Goal: Find specific page/section: Find specific page/section

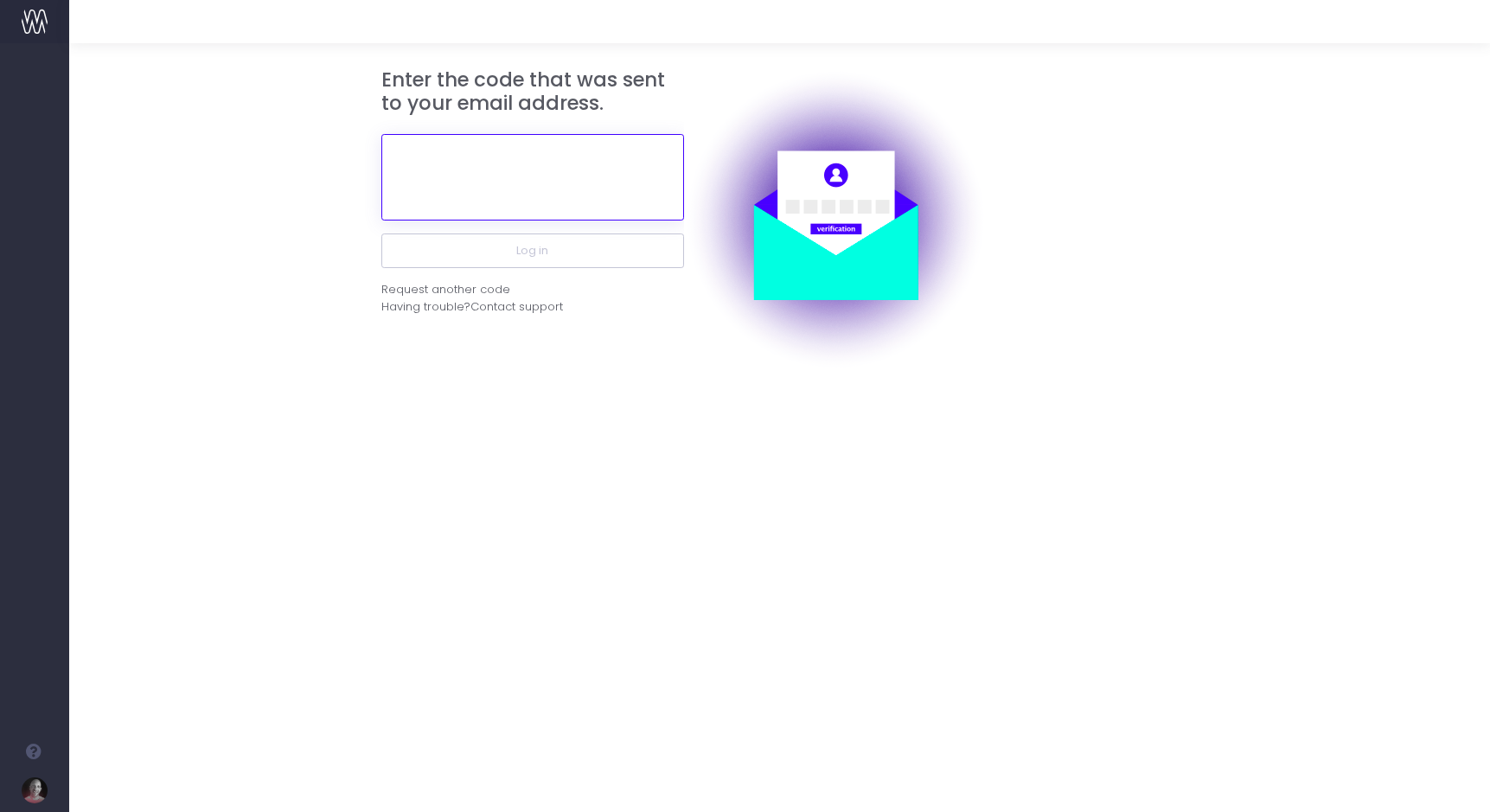
paste input "235418"
type input "235418"
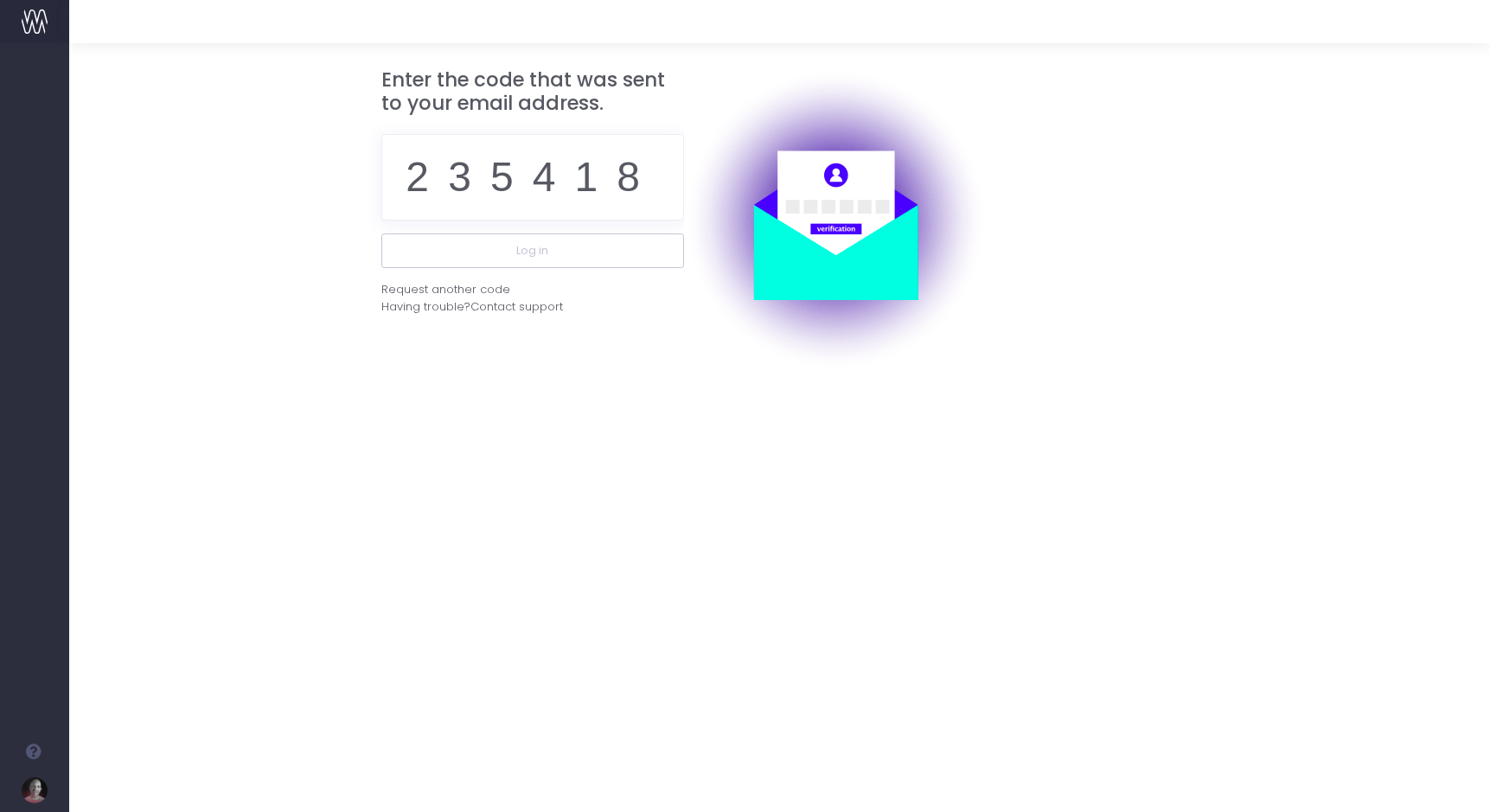
click at [843, 426] on div "Enter the code that was sent to your email address. 235418 Log in Request anoth…" at bounding box center [779, 427] width 1420 height 768
click at [520, 256] on button "Log in" at bounding box center [532, 251] width 303 height 35
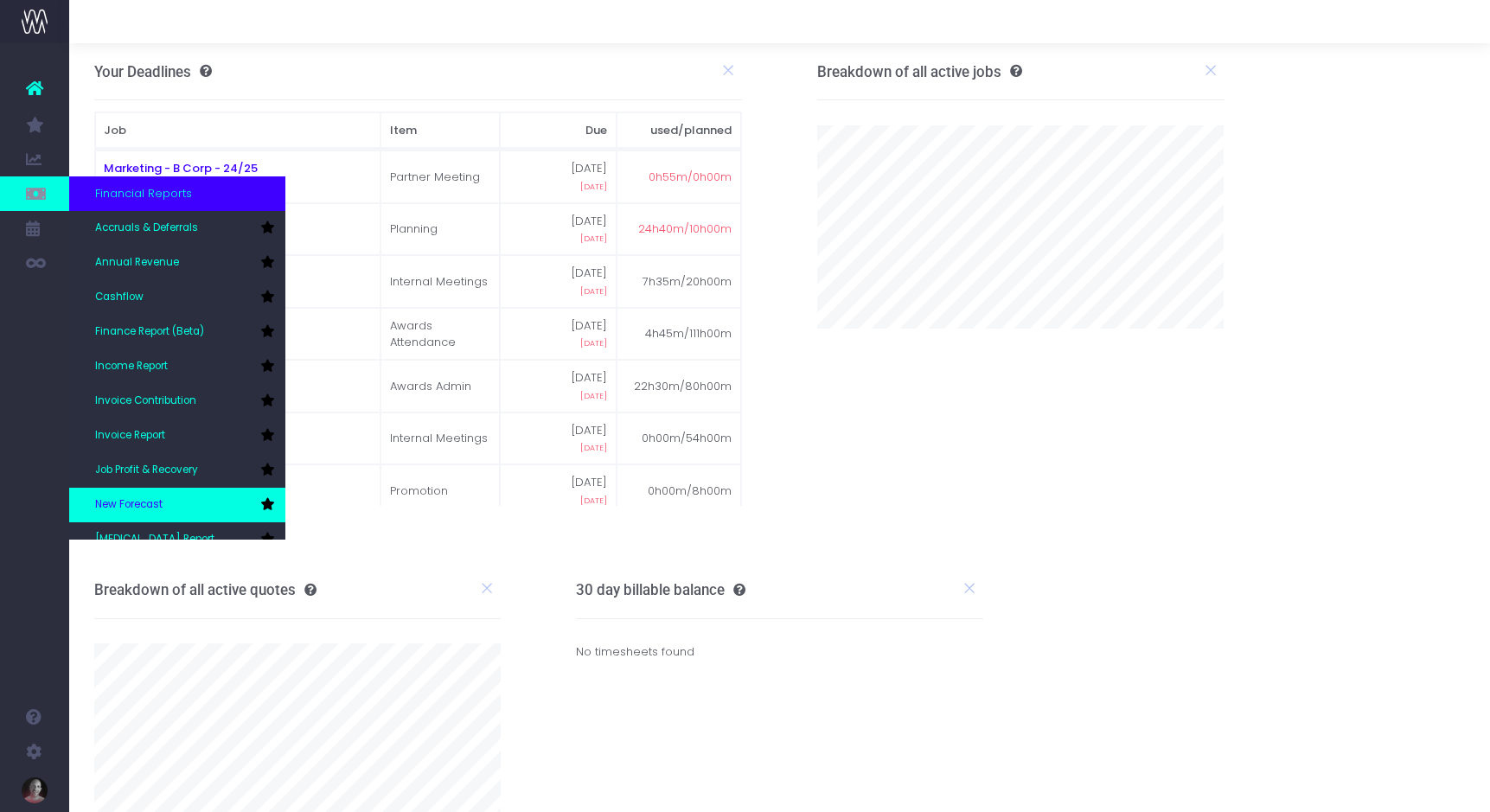
click at [130, 495] on link "New Forecast" at bounding box center [178, 505] width 216 height 35
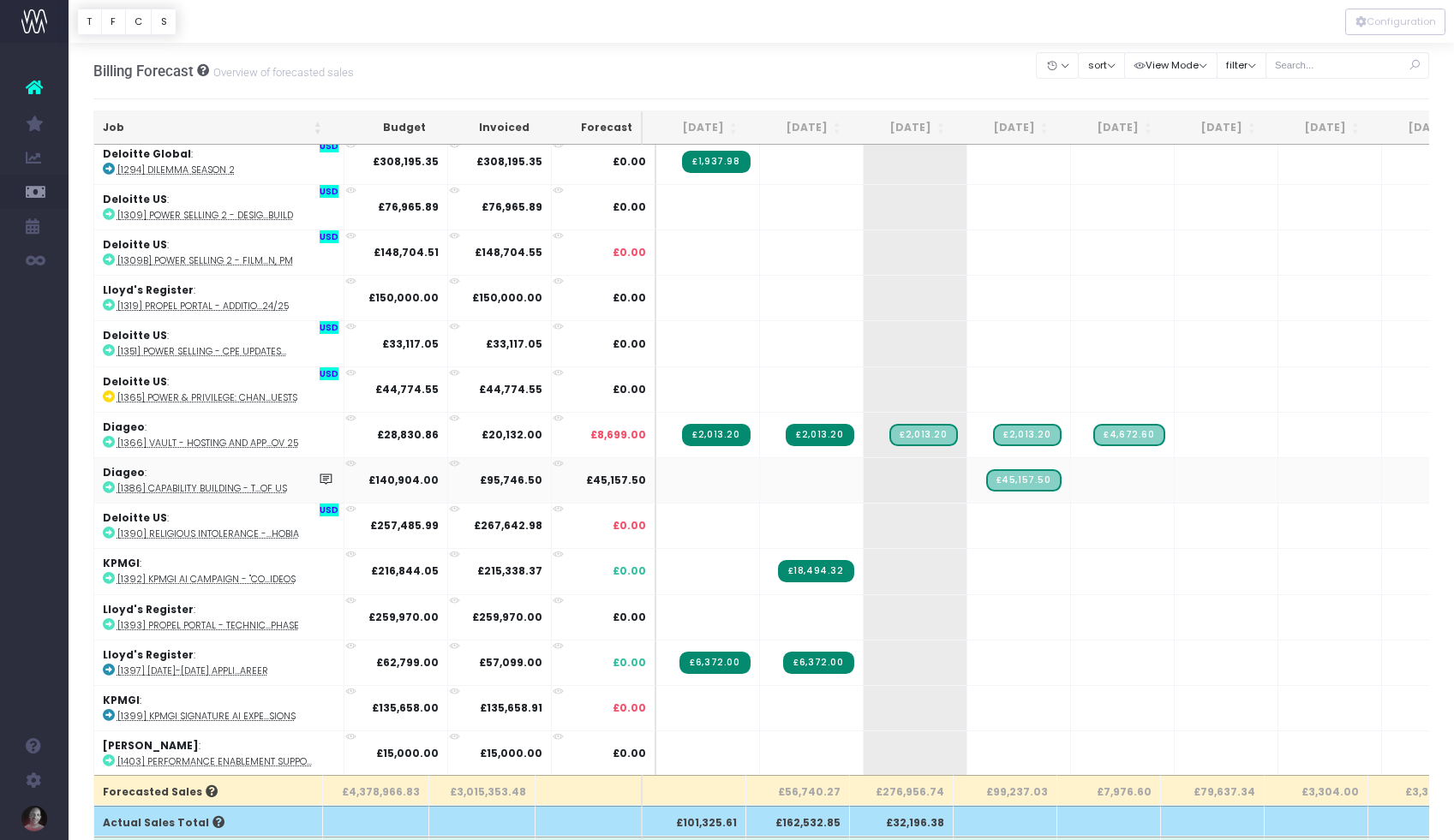
scroll to position [92, 0]
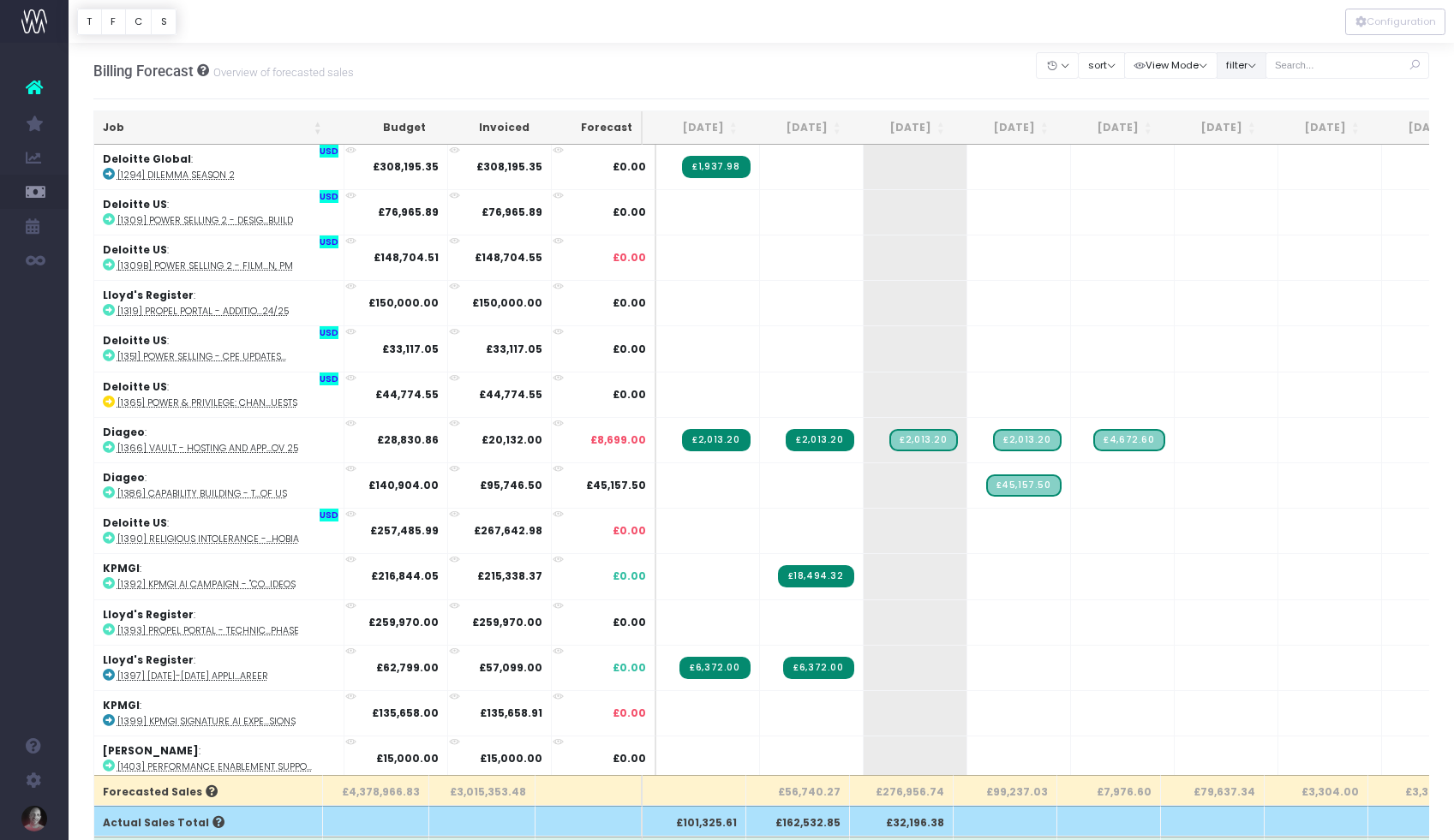
click at [1256, 67] on button "filter" at bounding box center [1242, 65] width 50 height 26
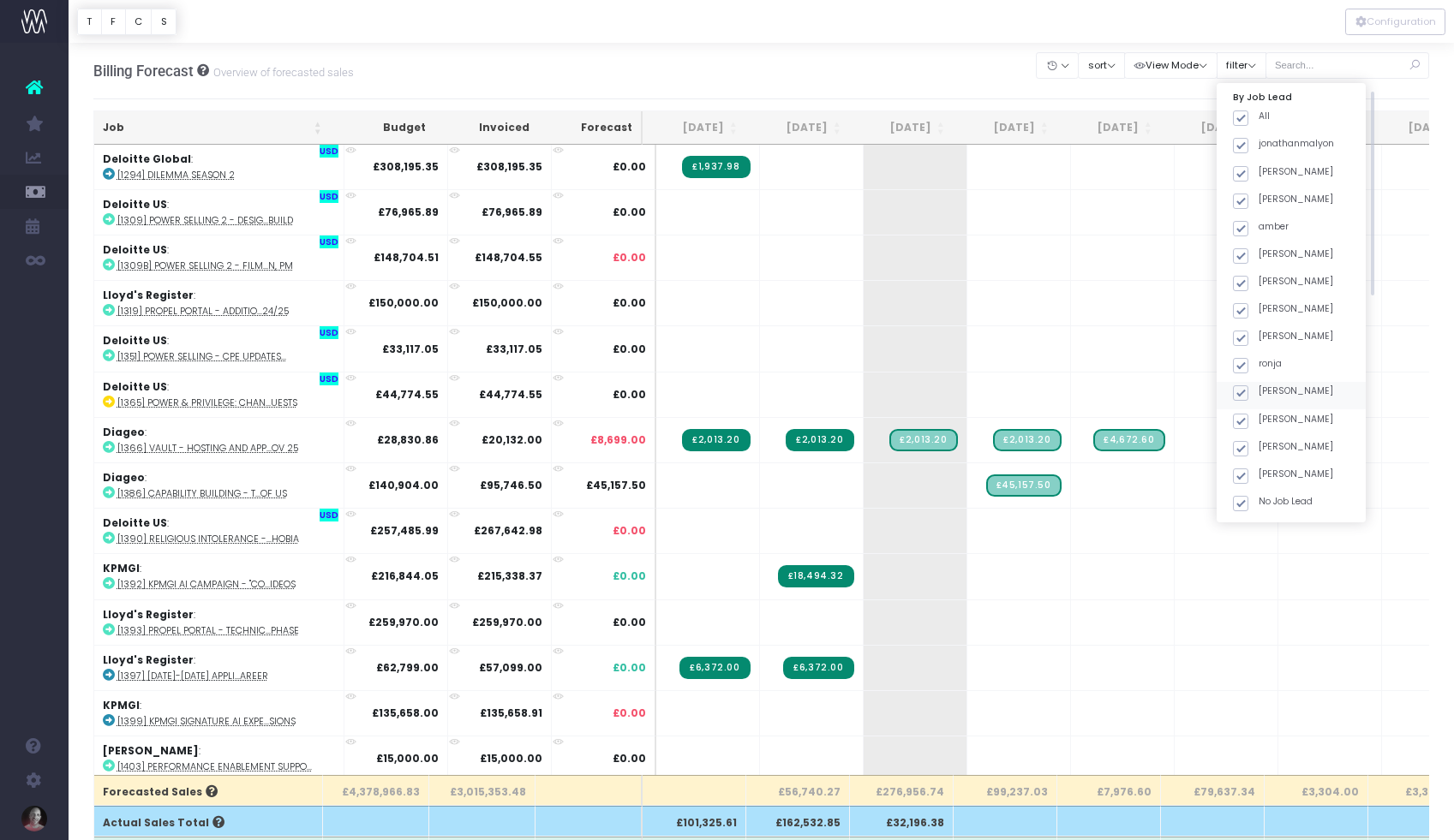
scroll to position [471, 0]
click at [1249, 226] on span at bounding box center [1241, 233] width 15 height 15
click at [1262, 225] on input "JS: Quote" at bounding box center [1264, 230] width 11 height 11
checkbox input "false"
click at [1262, 253] on label "New Business" at bounding box center [1278, 259] width 89 height 14
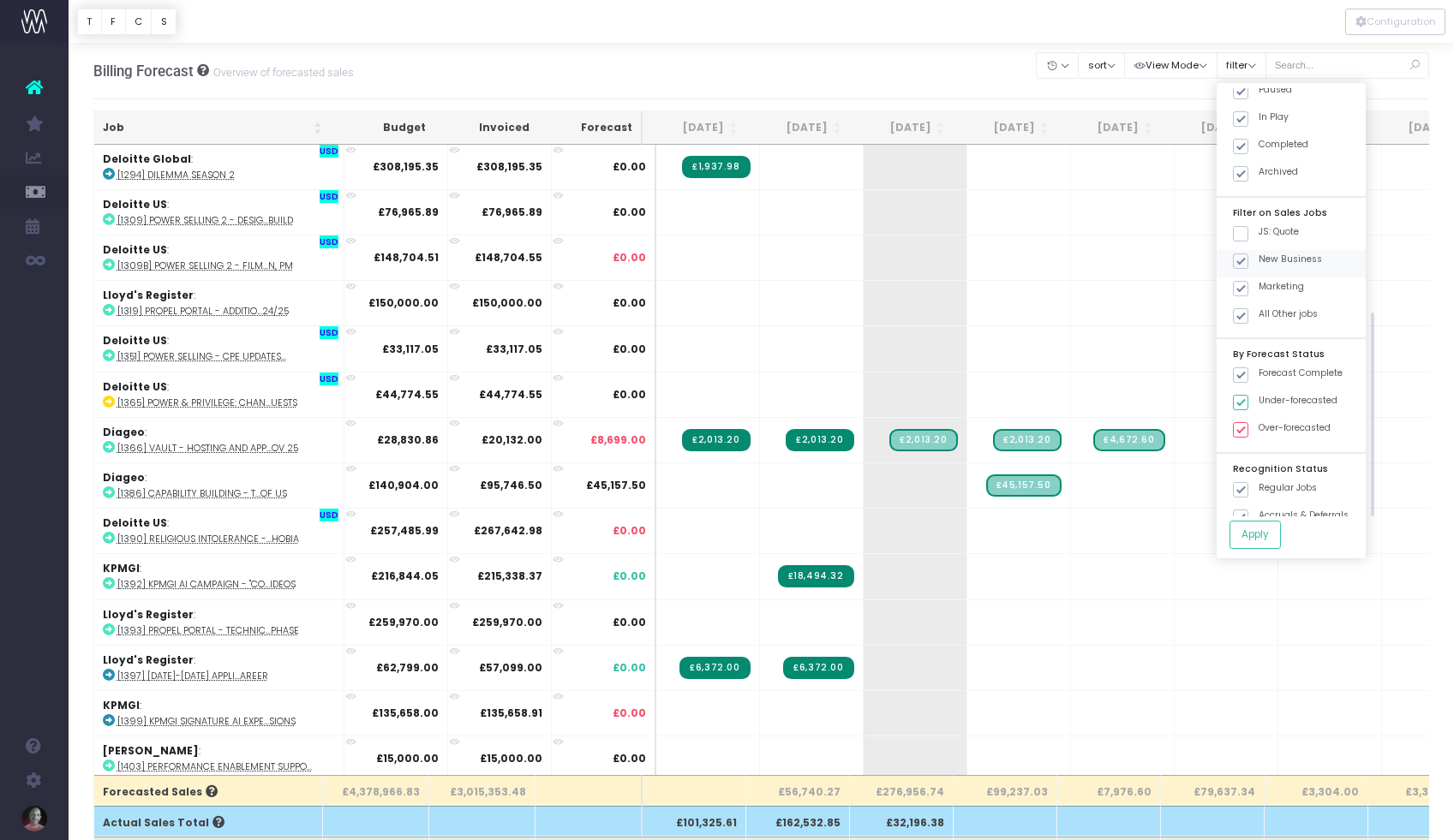
click at [1262, 253] on input "New Business" at bounding box center [1264, 259] width 11 height 11
checkbox input "false"
click at [1249, 281] on span at bounding box center [1241, 288] width 15 height 15
click at [1259, 280] on input "Marketing" at bounding box center [1264, 286] width 11 height 11
checkbox input "false"
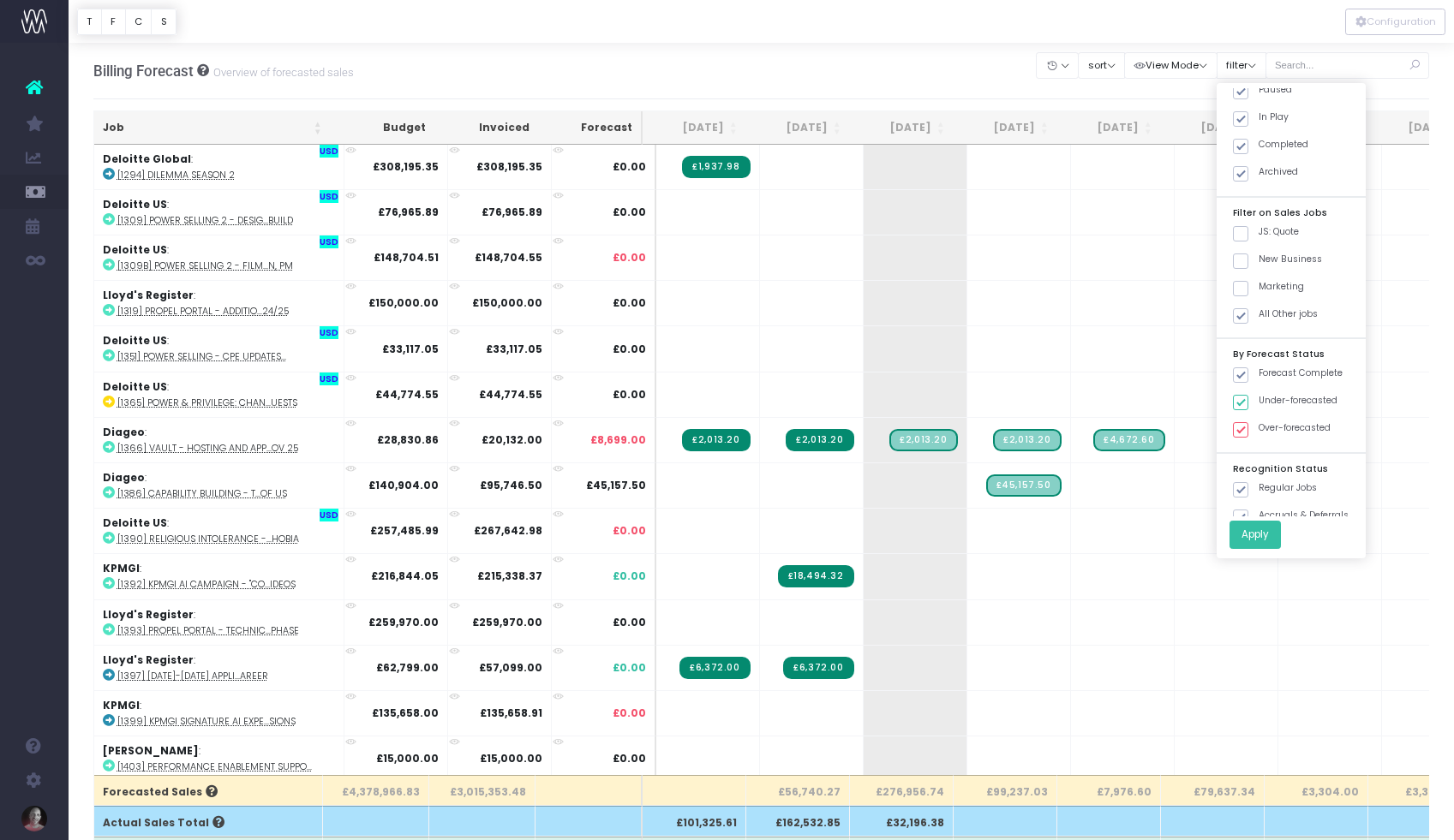
click at [1279, 540] on button "Apply" at bounding box center [1255, 534] width 52 height 28
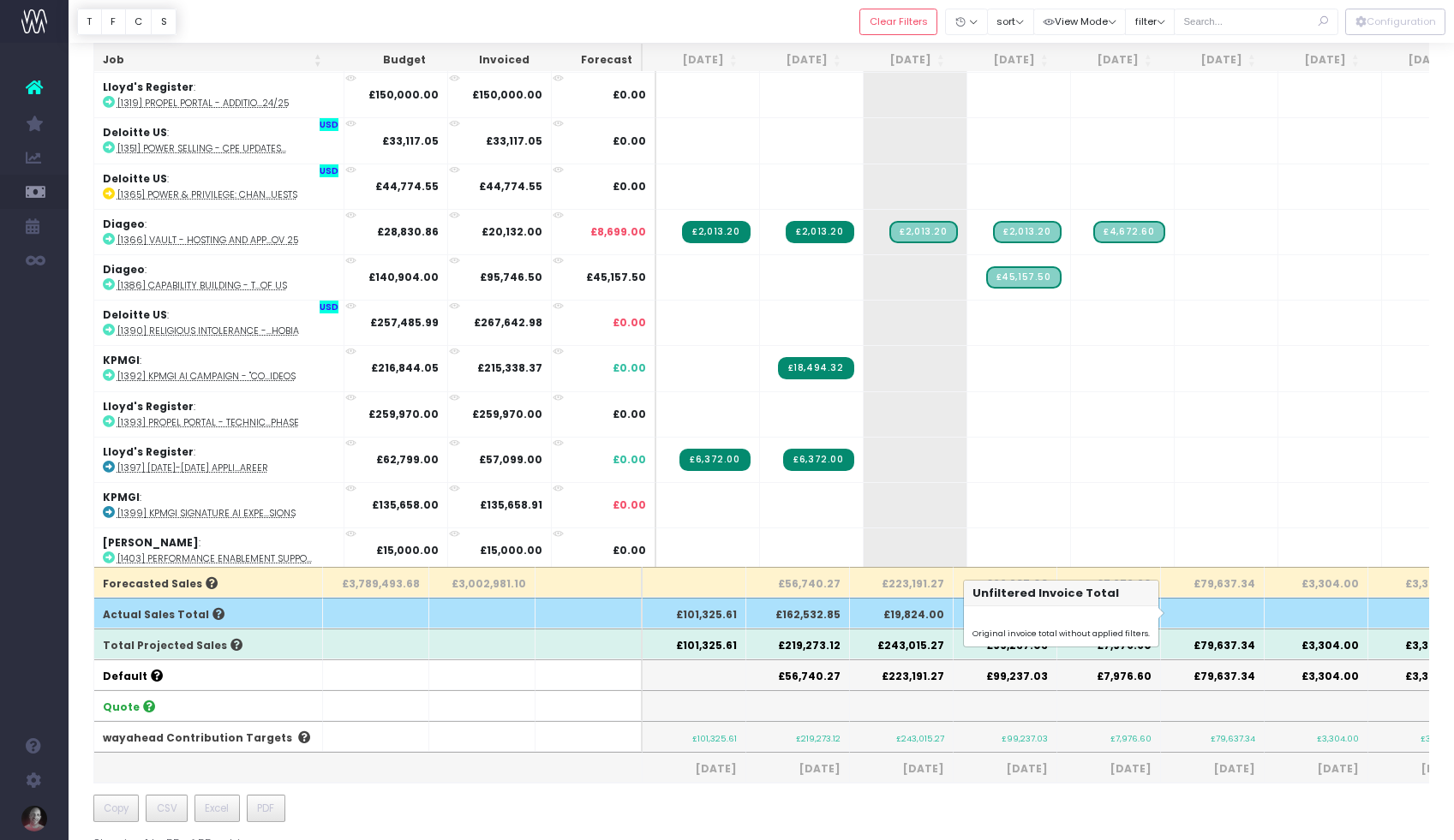
scroll to position [209, 0]
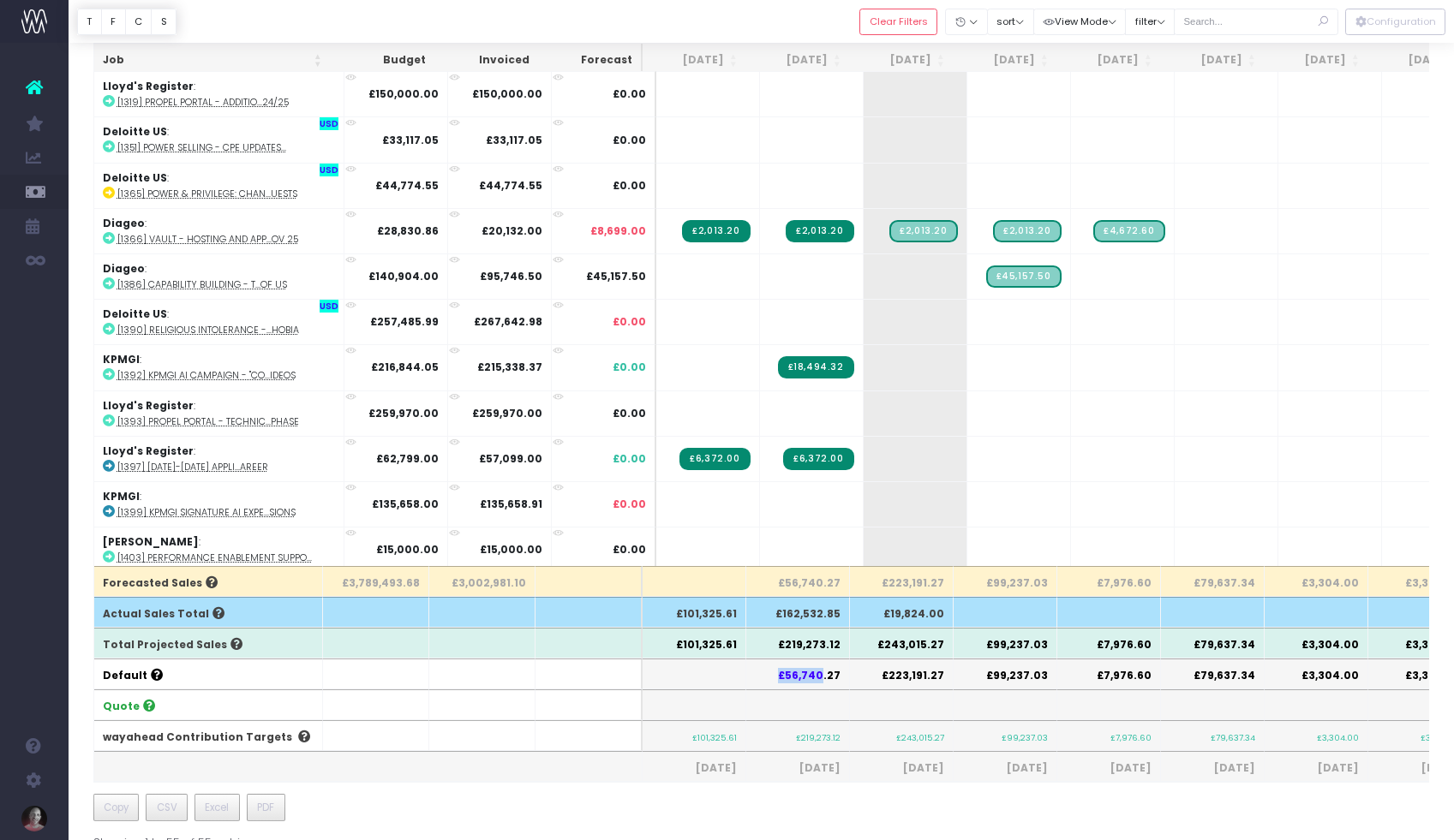
drag, startPoint x: 776, startPoint y: 674, endPoint x: 820, endPoint y: 675, distance: 44.0
click at [820, 675] on th "£56,740.27" at bounding box center [798, 674] width 103 height 31
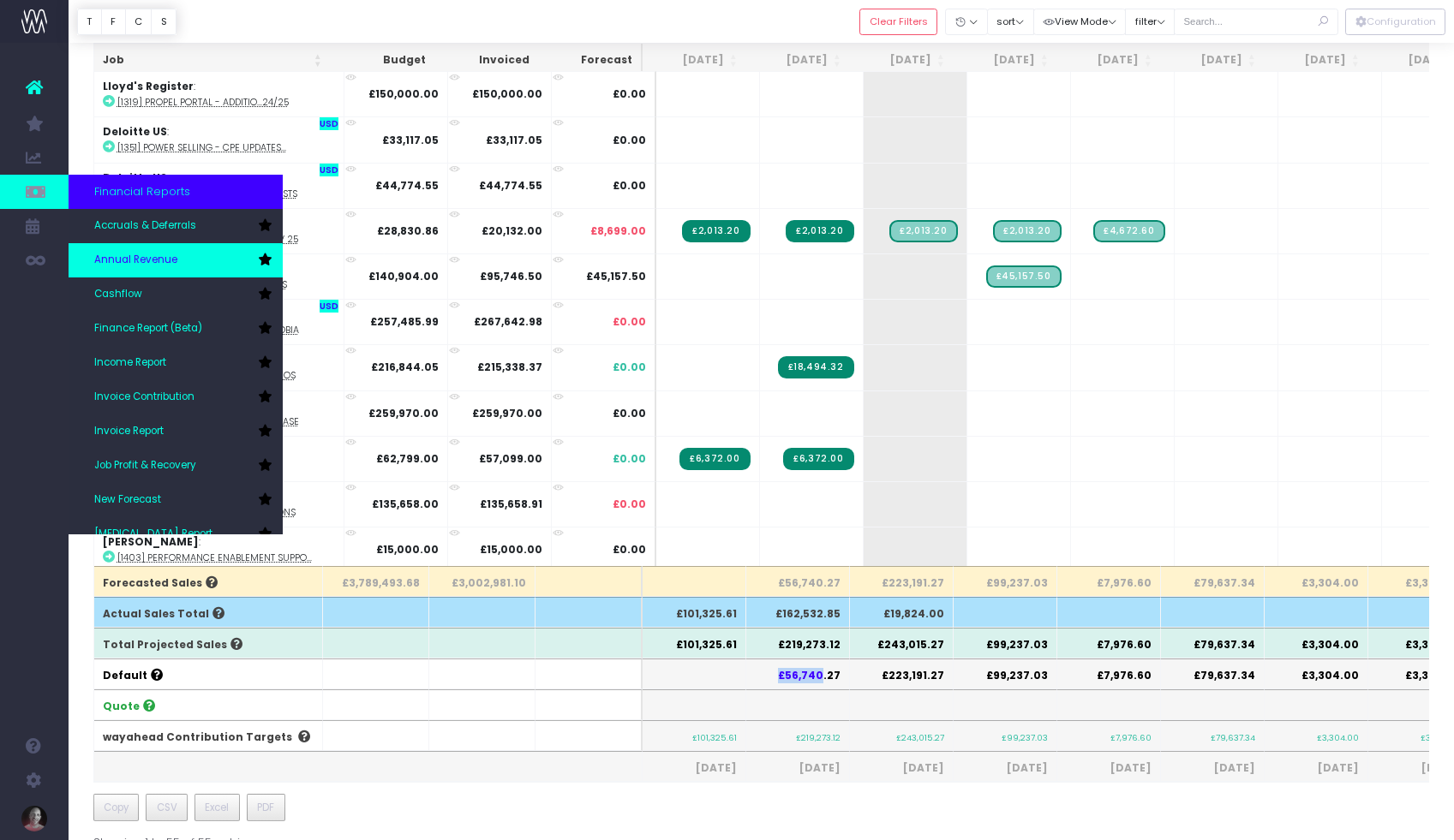
click at [148, 269] on link "Annual Revenue" at bounding box center [176, 260] width 214 height 34
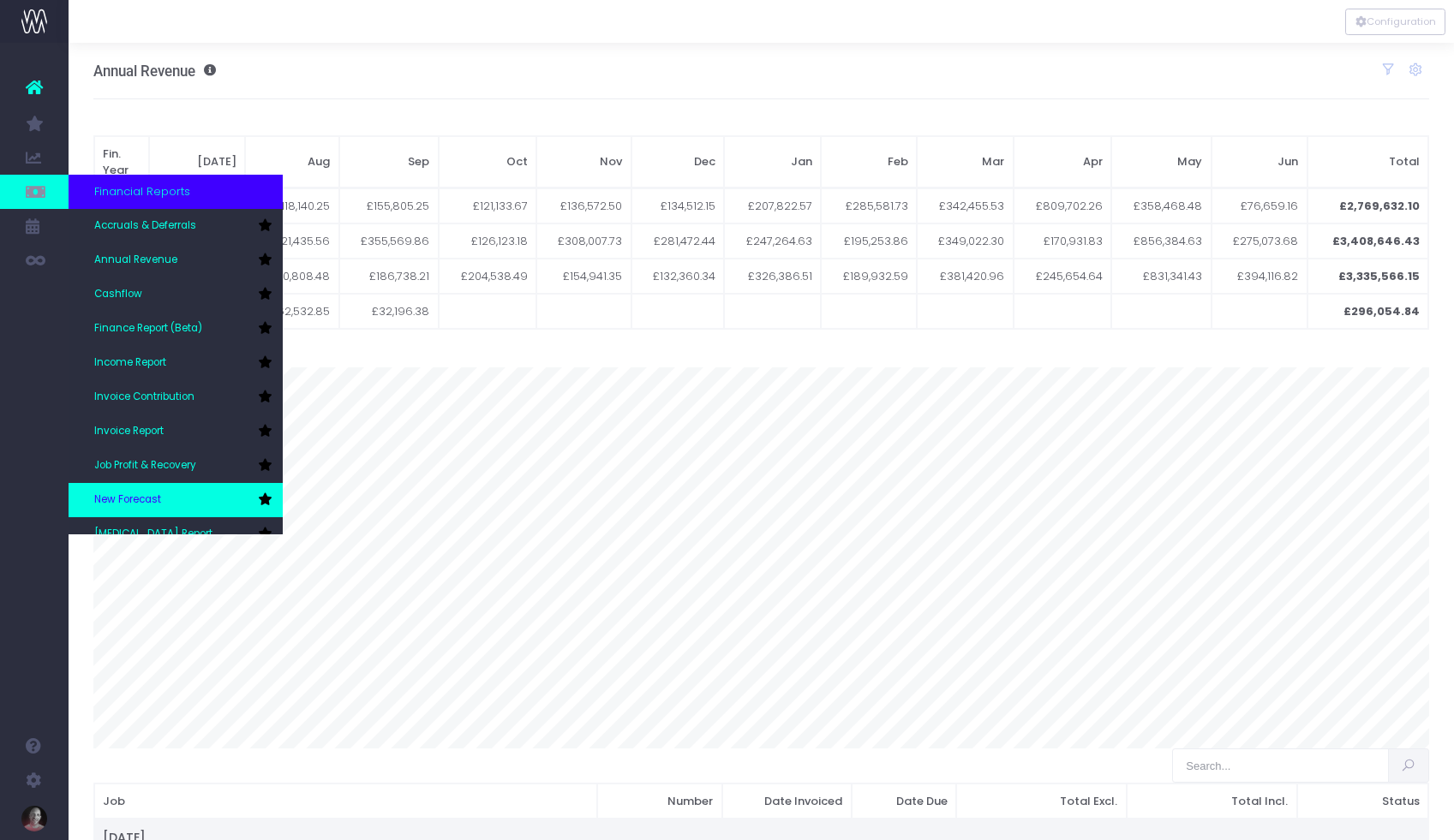
click at [133, 494] on span "New Forecast" at bounding box center [128, 500] width 67 height 15
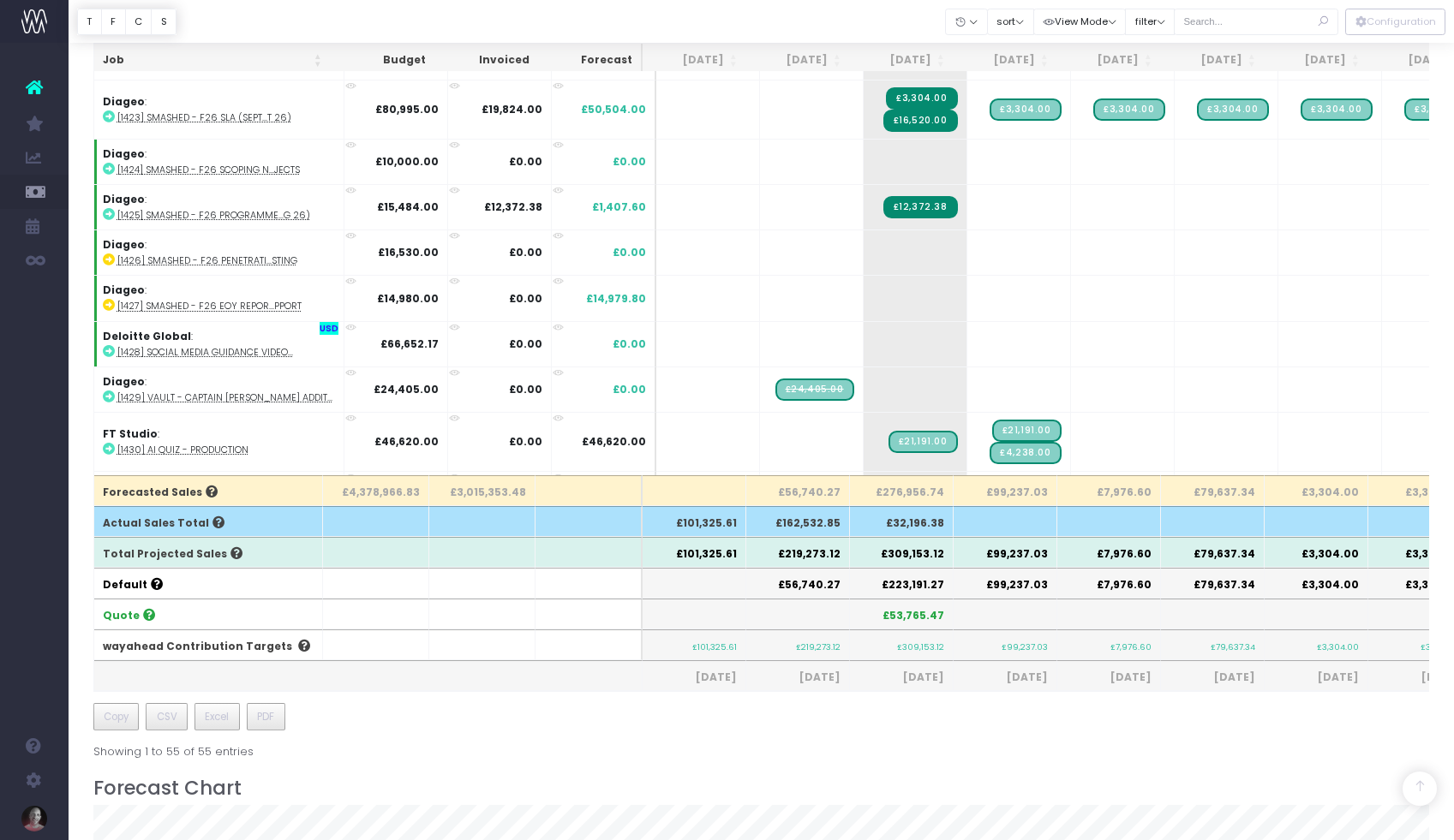
scroll to position [1292, 0]
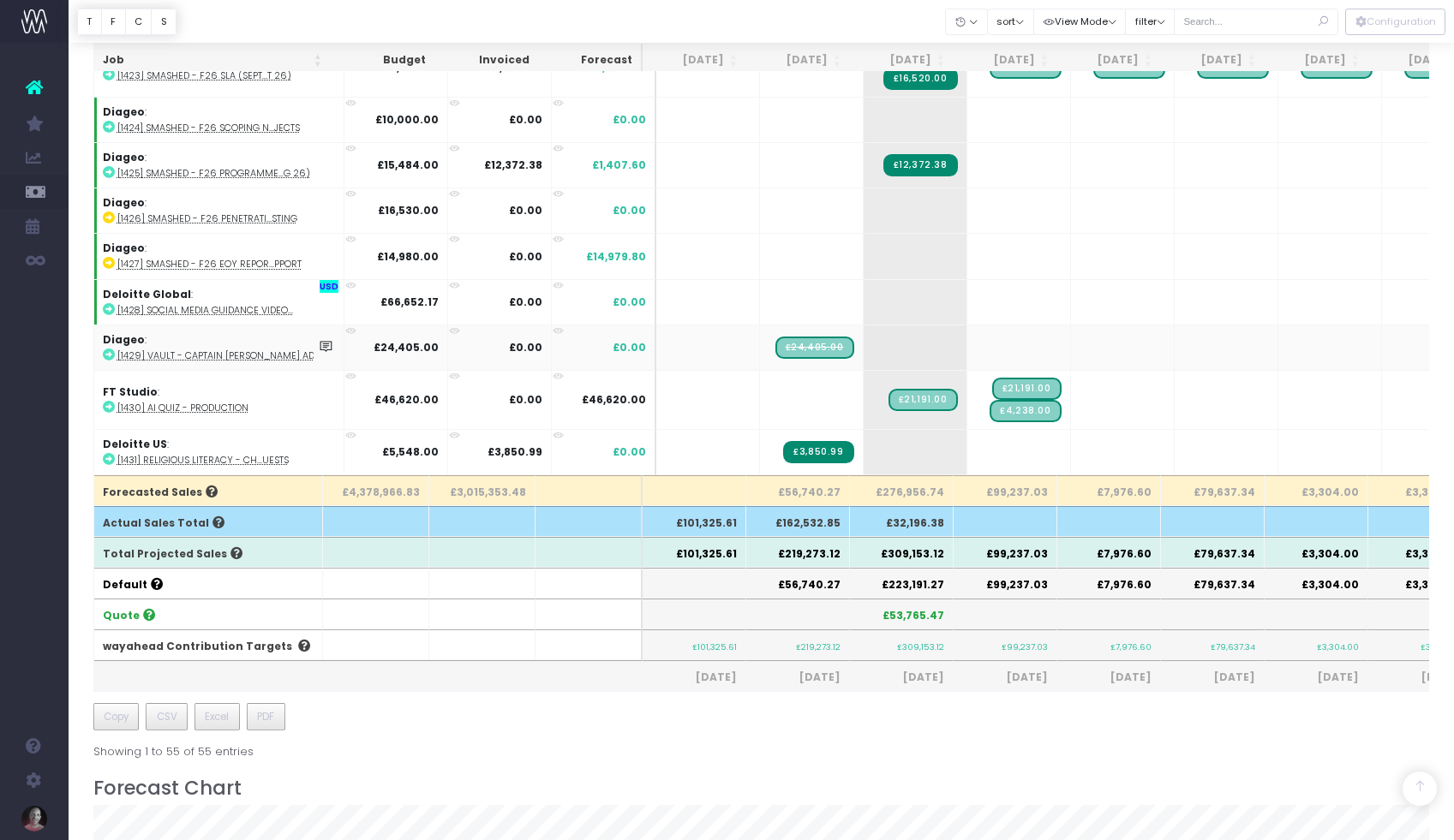
click at [802, 339] on span "£24,405.00" at bounding box center [815, 347] width 79 height 23
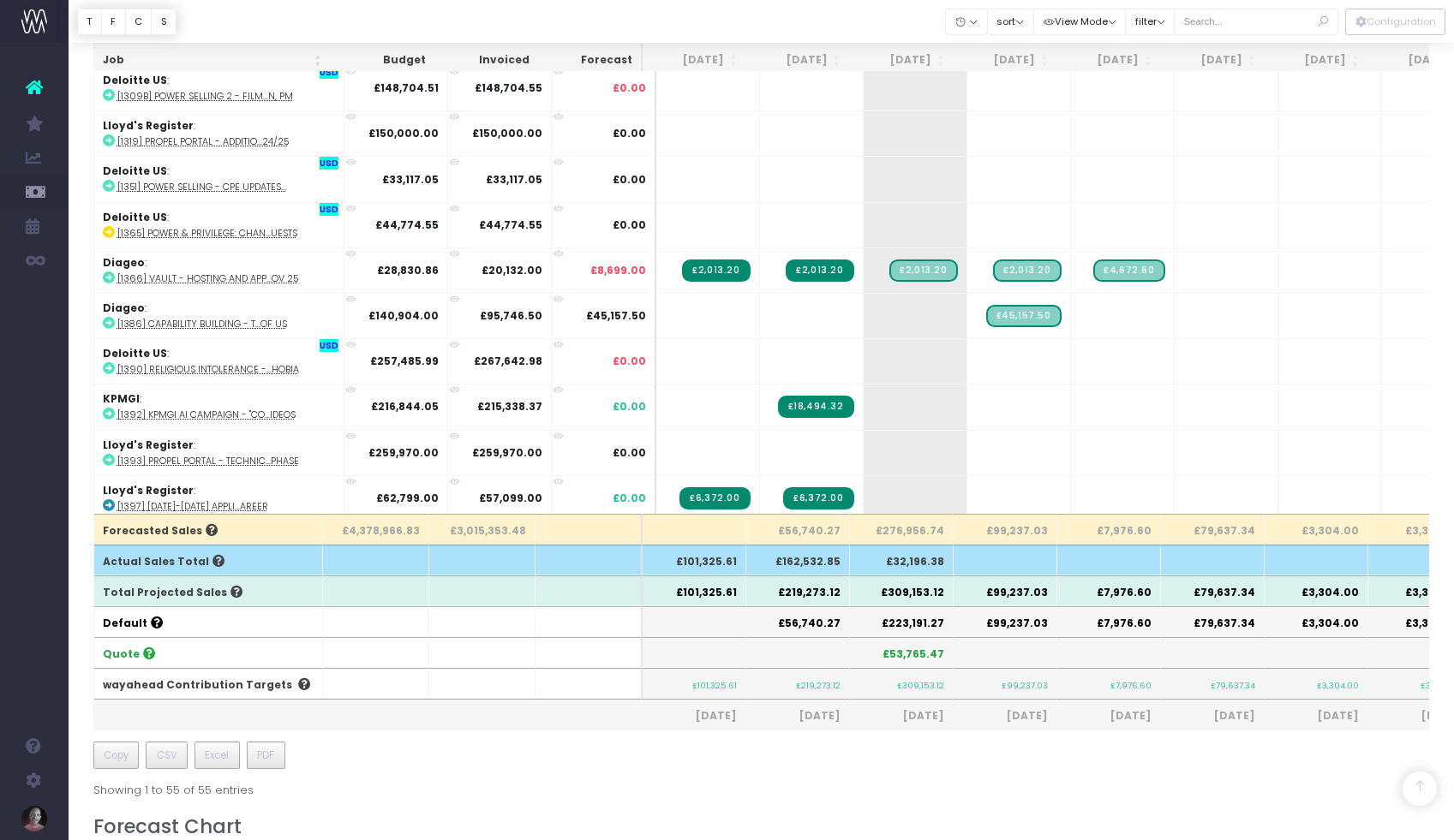
scroll to position [0, 0]
click at [1174, 32] on button "filter" at bounding box center [1150, 21] width 50 height 26
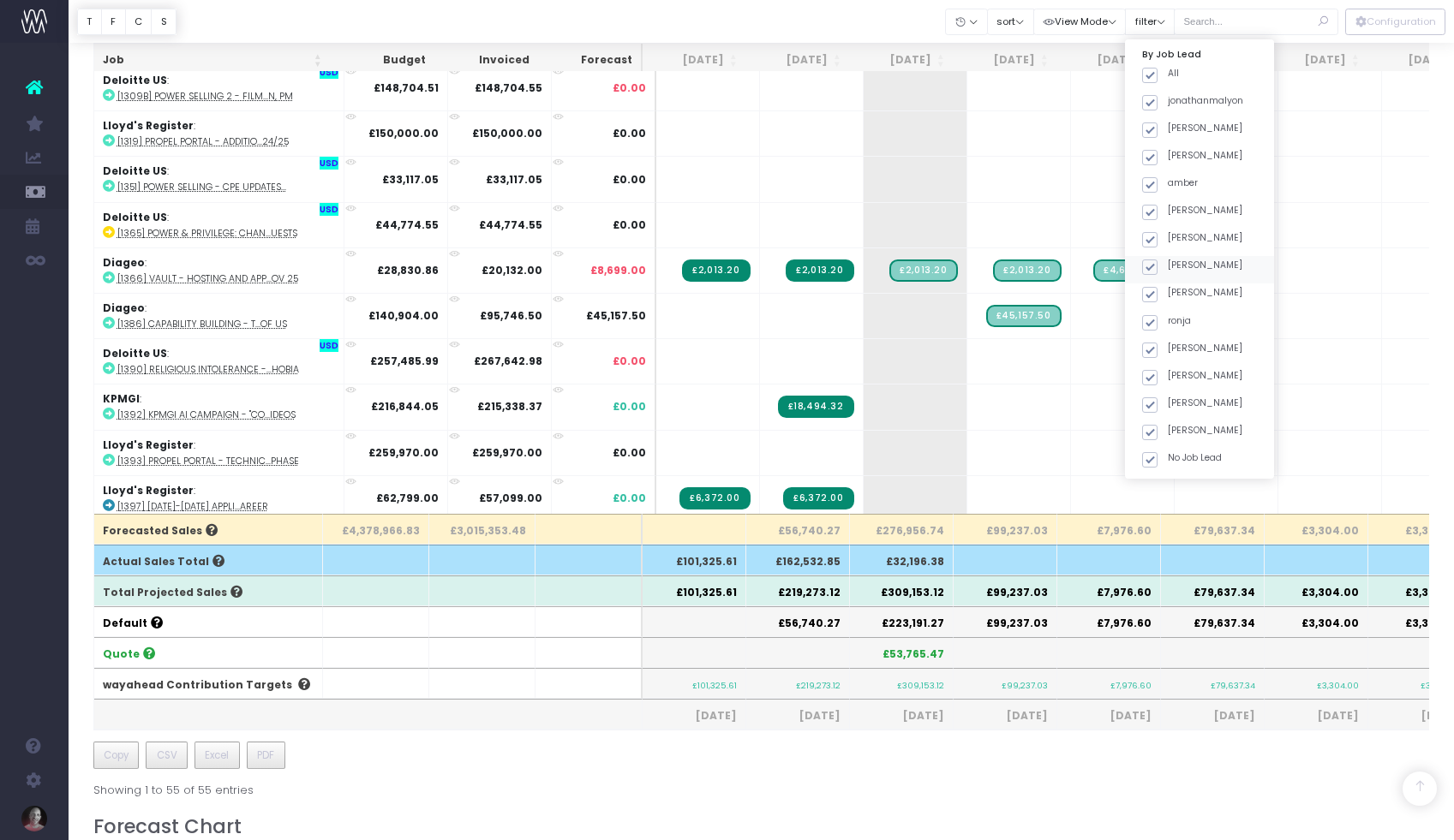
scroll to position [471, 0]
click at [1158, 183] on span at bounding box center [1150, 190] width 15 height 15
click at [1170, 183] on input "JS: Quote" at bounding box center [1174, 187] width 11 height 11
checkbox input "false"
click at [1158, 210] on span at bounding box center [1150, 217] width 15 height 15
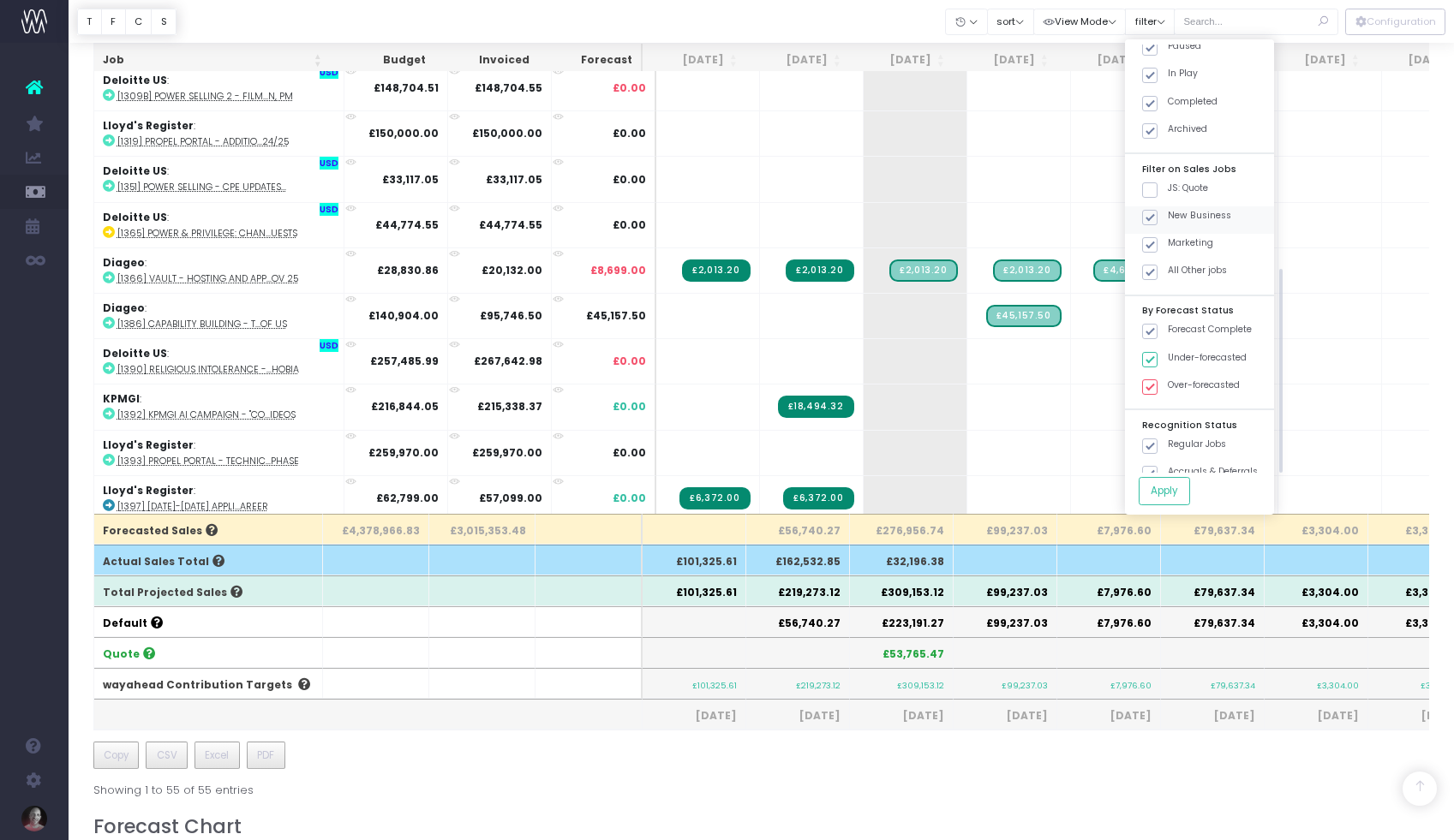
click at [1170, 209] on input "New Business" at bounding box center [1174, 214] width 11 height 11
checkbox input "false"
click at [1158, 238] on span at bounding box center [1150, 245] width 15 height 15
click at [1170, 237] on input "Marketing" at bounding box center [1174, 242] width 11 height 11
checkbox input "false"
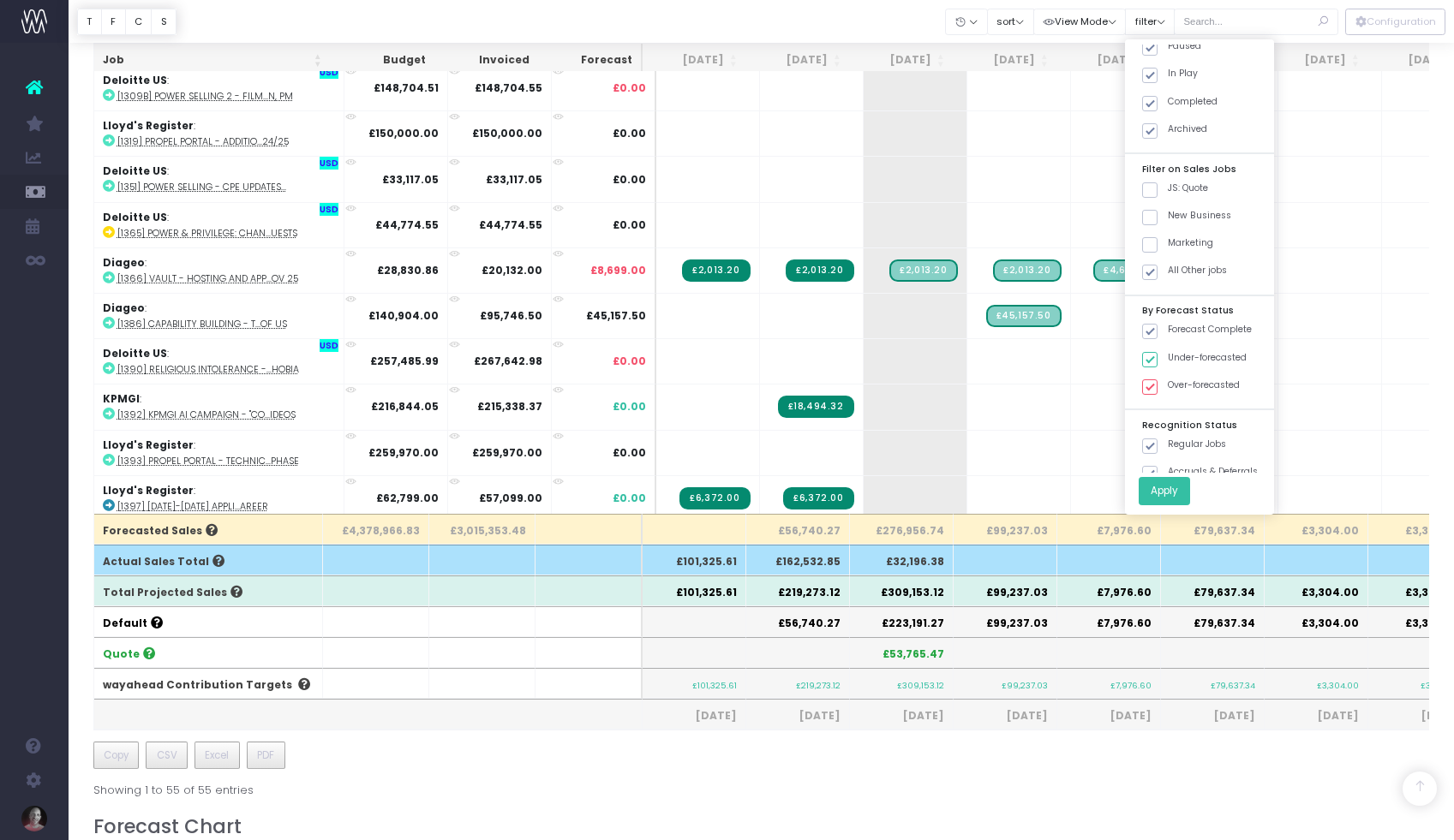
click at [1191, 497] on button "Apply" at bounding box center [1164, 491] width 52 height 28
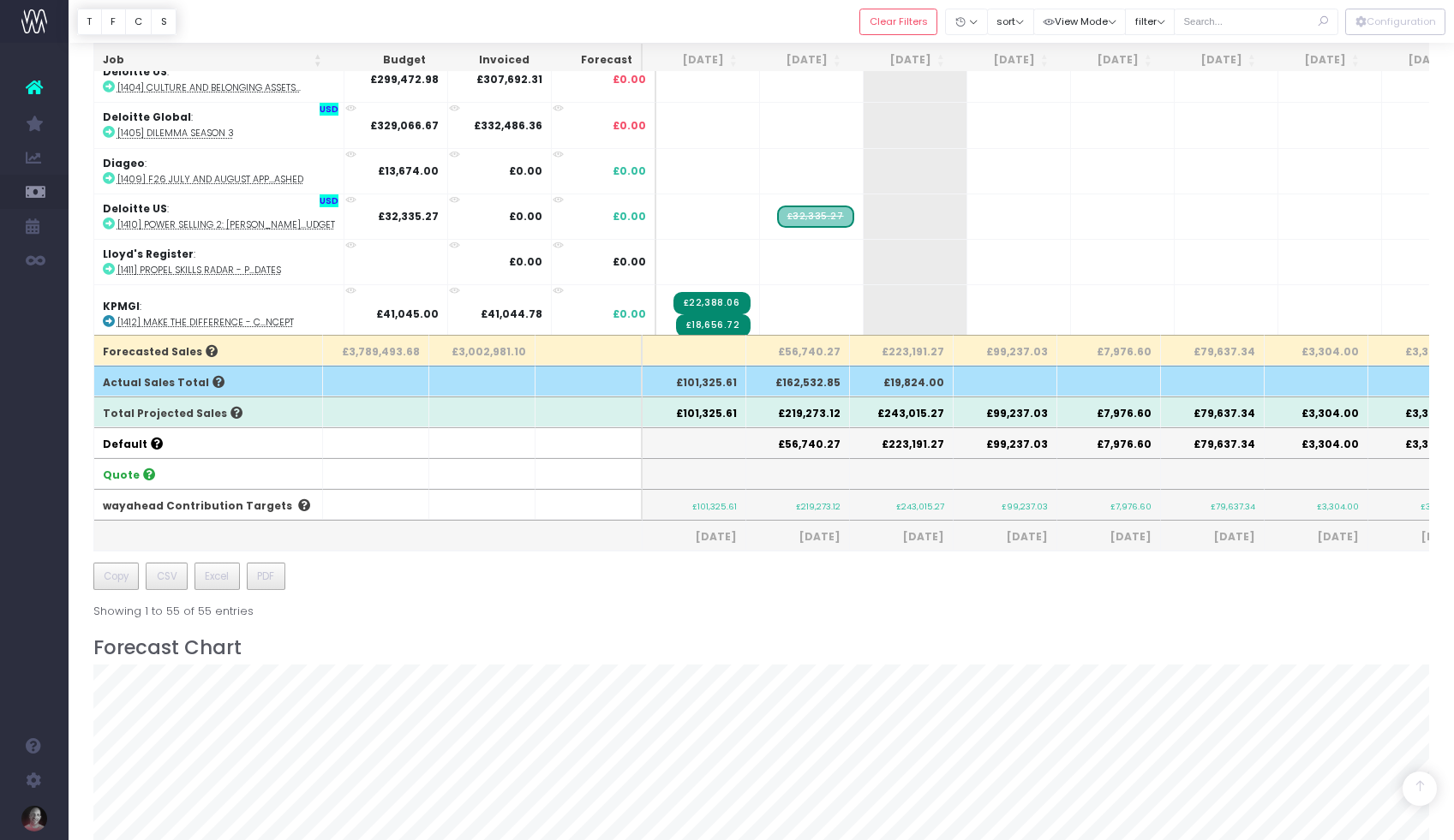
scroll to position [409, 0]
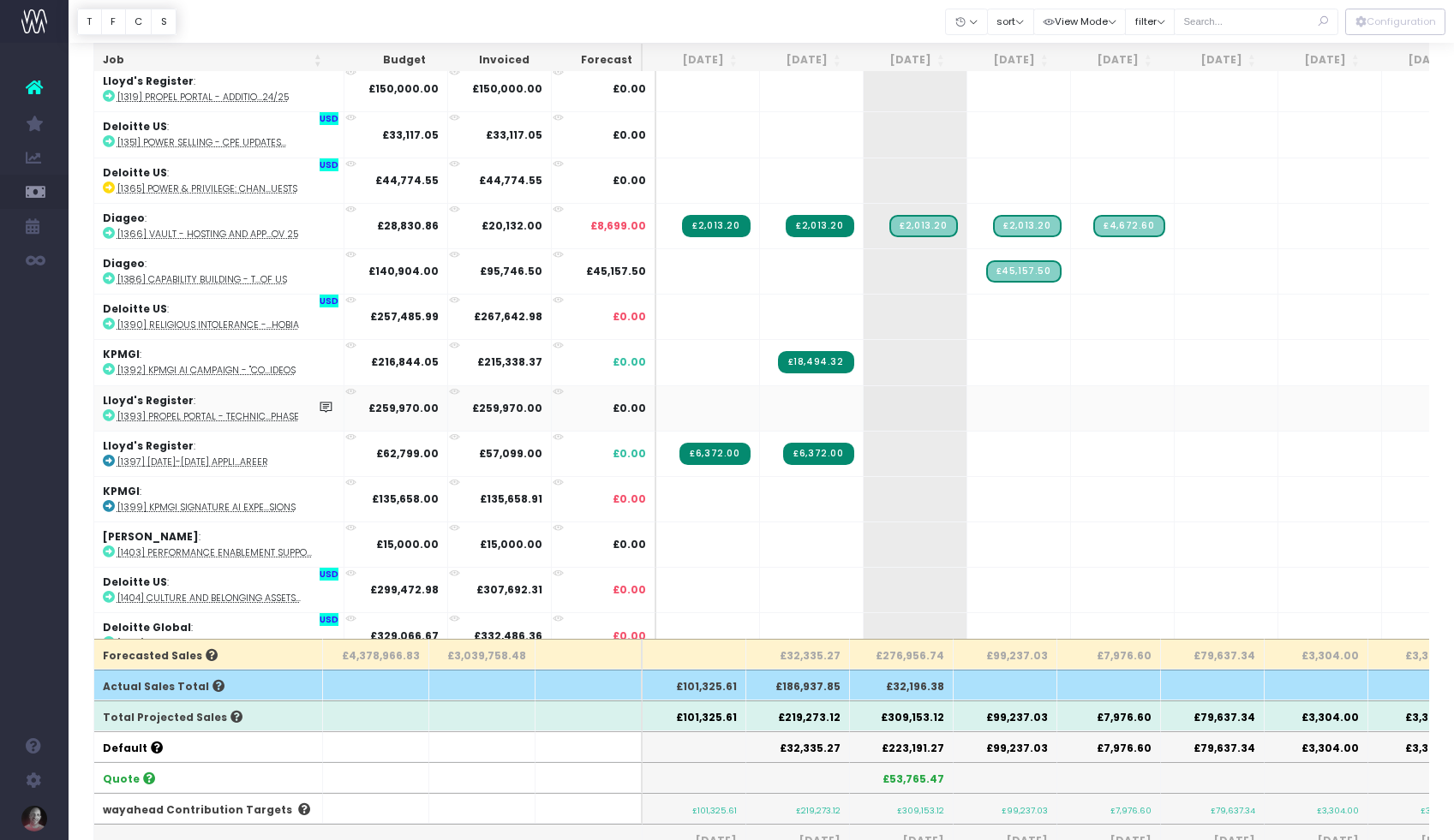
scroll to position [217, 0]
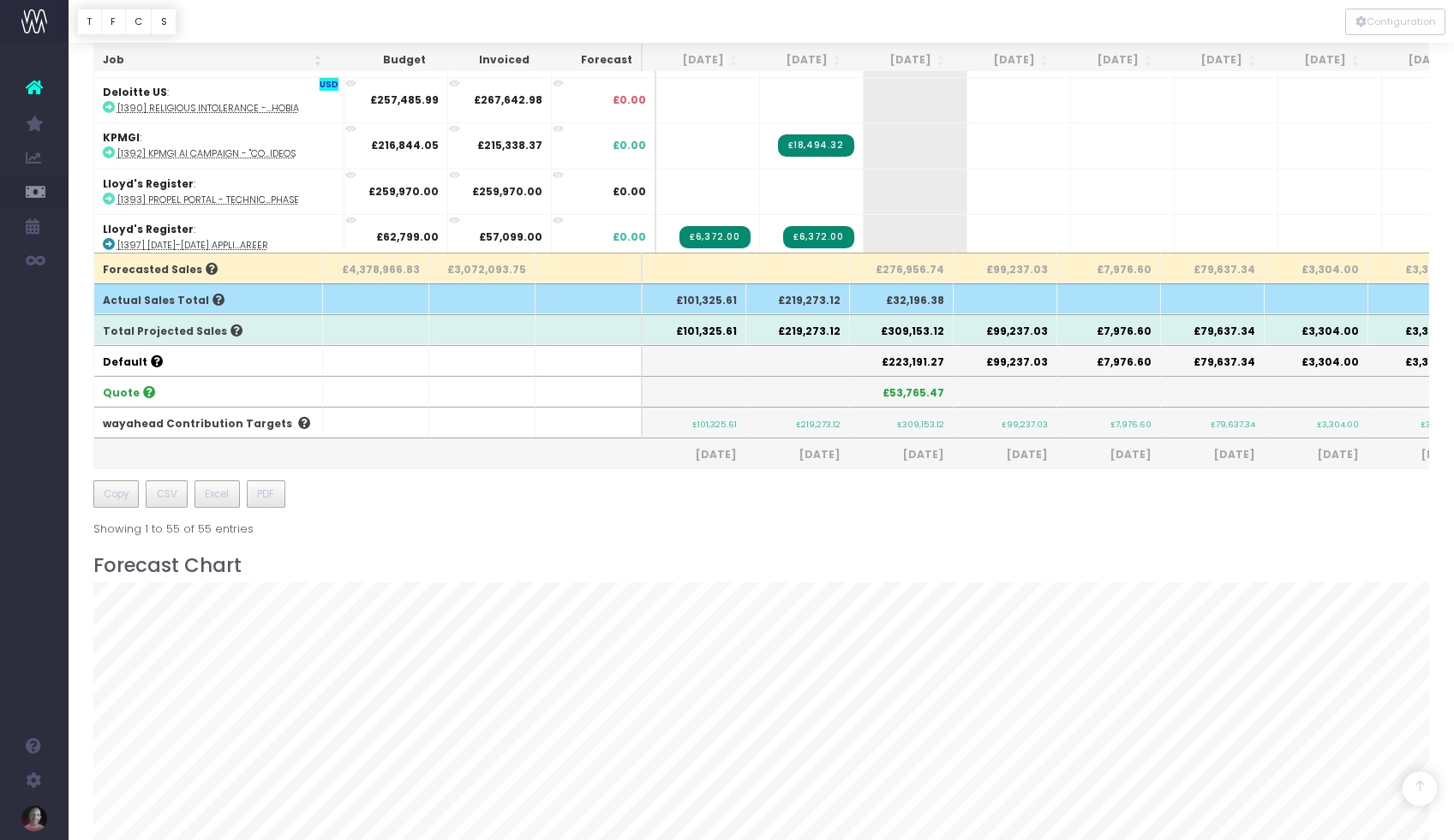
scroll to position [638, 0]
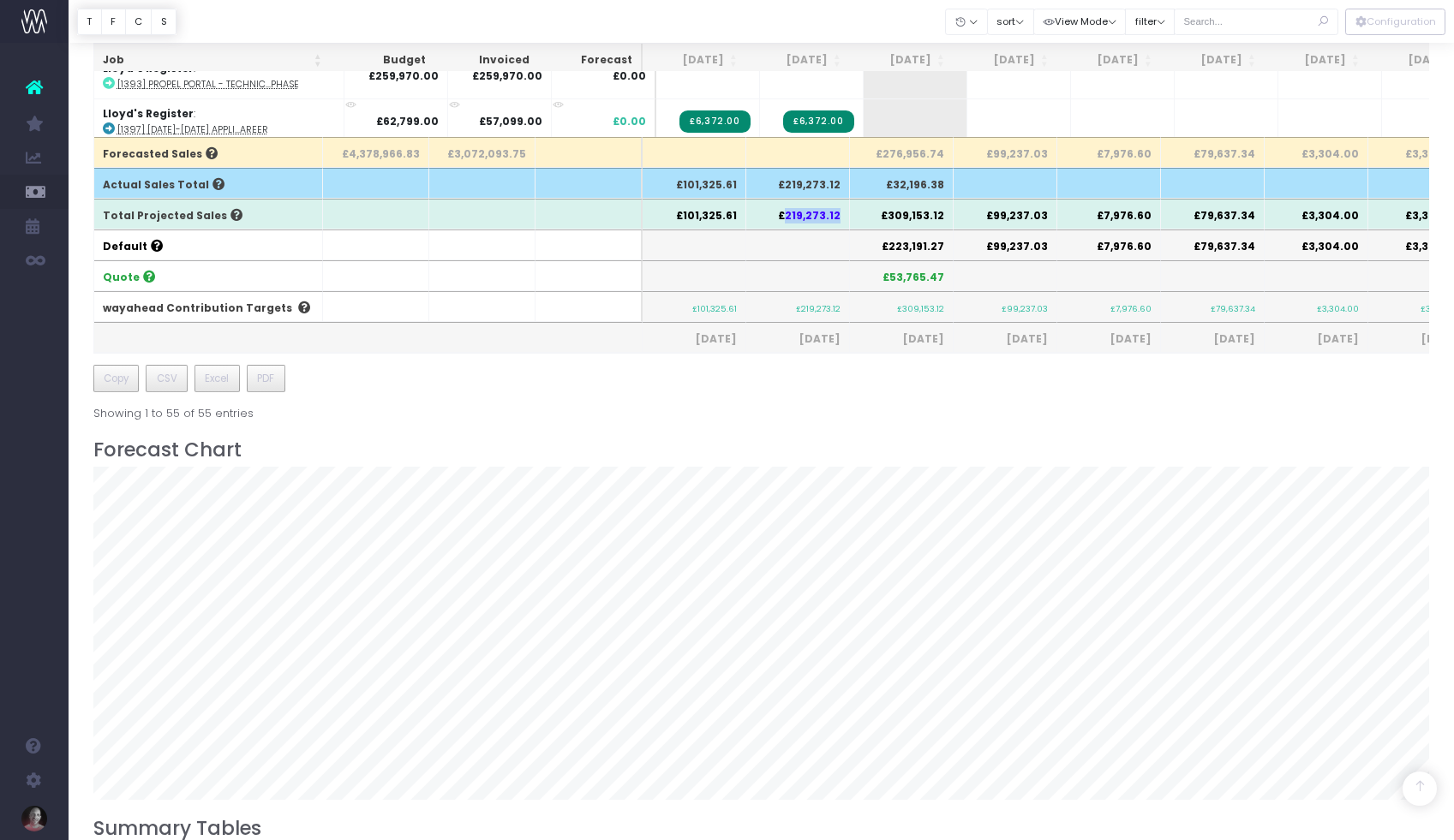
drag, startPoint x: 781, startPoint y: 220, endPoint x: 830, endPoint y: 216, distance: 49.2
click at [830, 216] on th "£219,273.12" at bounding box center [798, 214] width 103 height 31
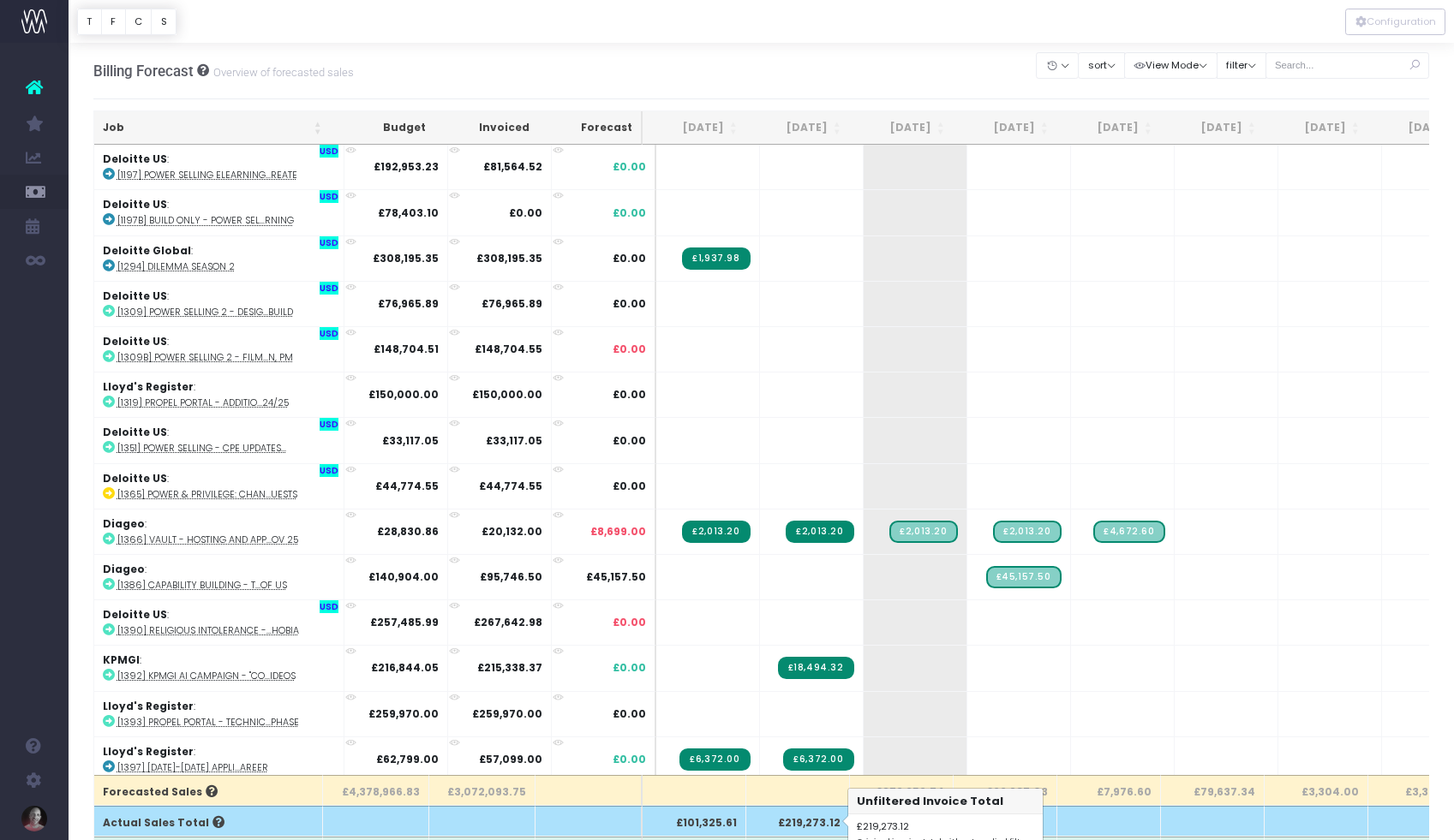
scroll to position [0, 0]
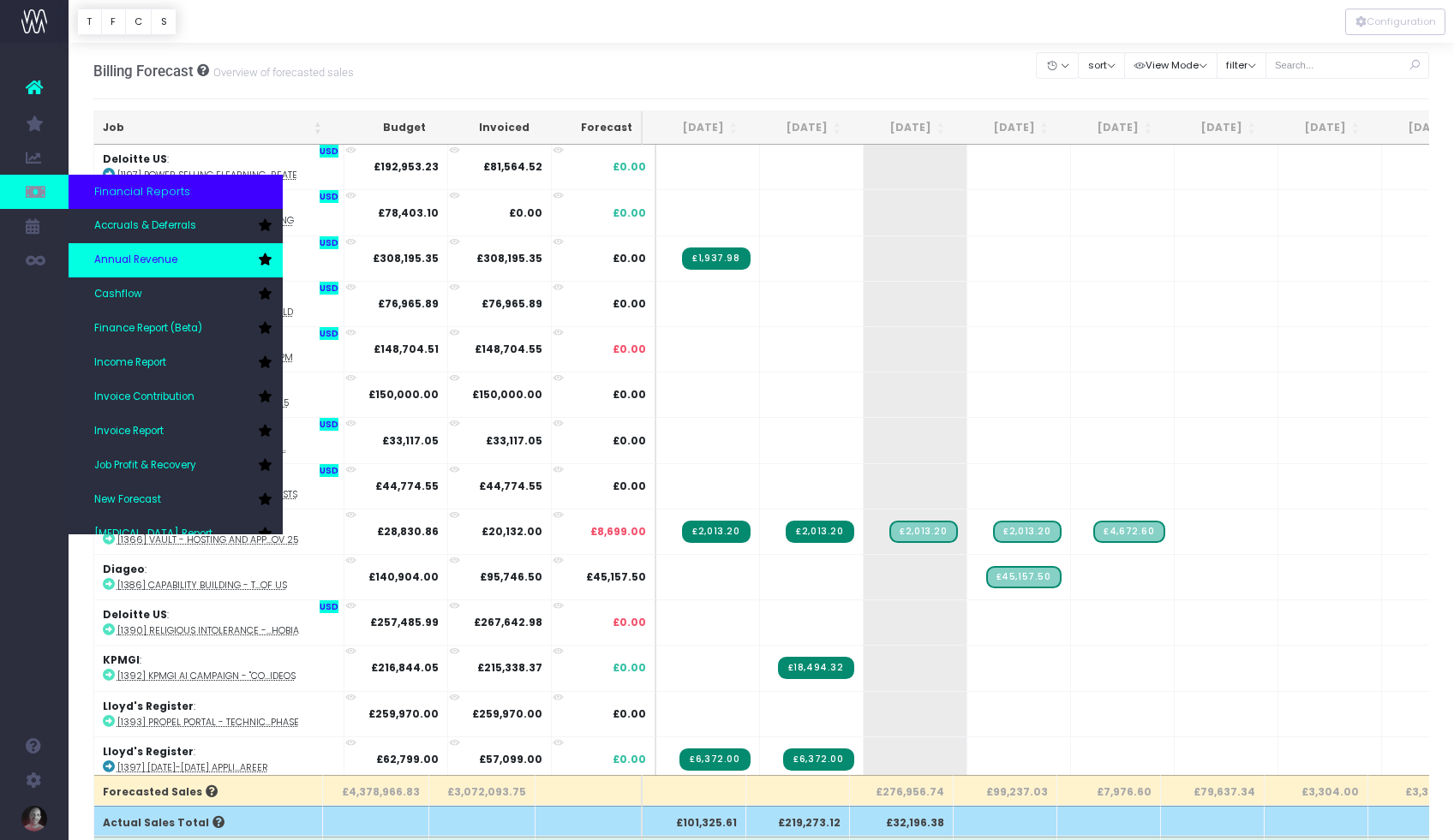
click at [150, 259] on span "Annual Revenue" at bounding box center [136, 260] width 84 height 15
